Goal: Task Accomplishment & Management: Complete application form

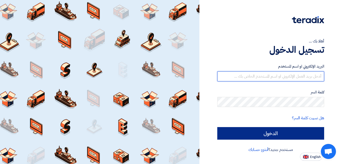
type input "[EMAIL_ADDRESS][DOMAIN_NAME]"
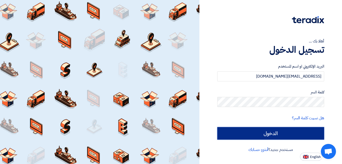
click at [272, 137] on input "الدخول" at bounding box center [270, 133] width 107 height 13
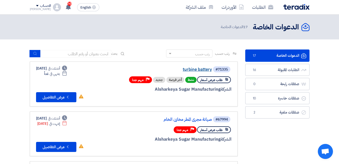
click at [193, 71] on link "turbine battery" at bounding box center [161, 69] width 101 height 5
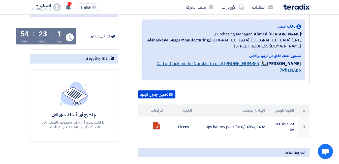
scroll to position [101, 0]
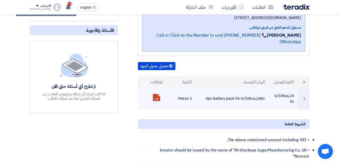
click at [156, 94] on link at bounding box center [173, 109] width 40 height 30
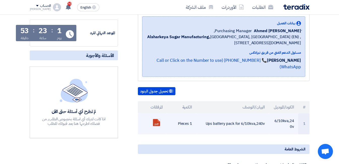
scroll to position [0, 0]
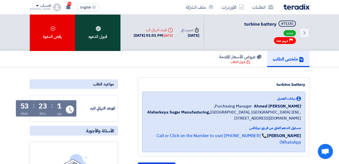
click at [95, 33] on div "قبول الدعوه" at bounding box center [97, 33] width 45 height 36
